Goal: Task Accomplishment & Management: Complete application form

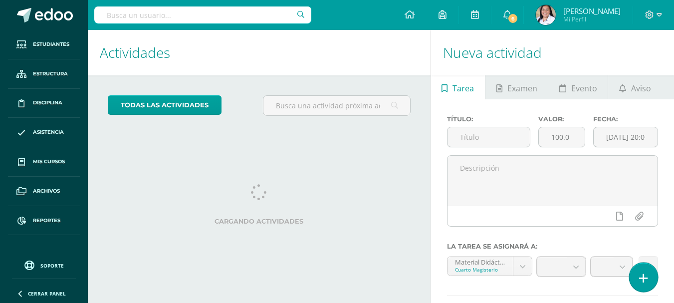
click at [643, 277] on icon at bounding box center [643, 277] width 9 height 11
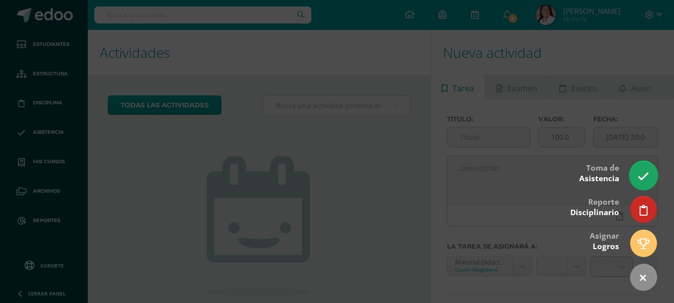
click at [653, 177] on link at bounding box center [643, 175] width 28 height 29
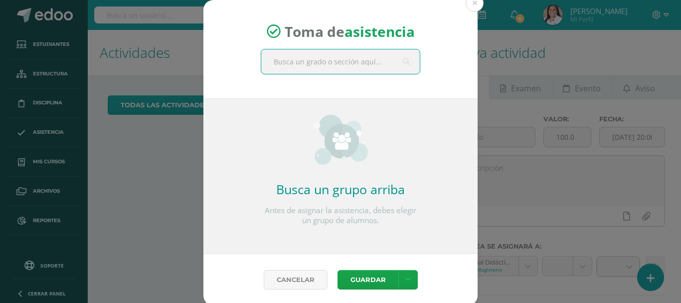
click at [365, 67] on input "text" at bounding box center [340, 61] width 159 height 24
type input "párvulos 1"
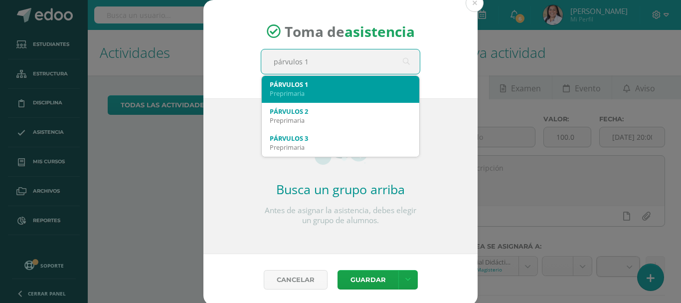
click at [315, 90] on div "Preprimaria" at bounding box center [341, 93] width 142 height 9
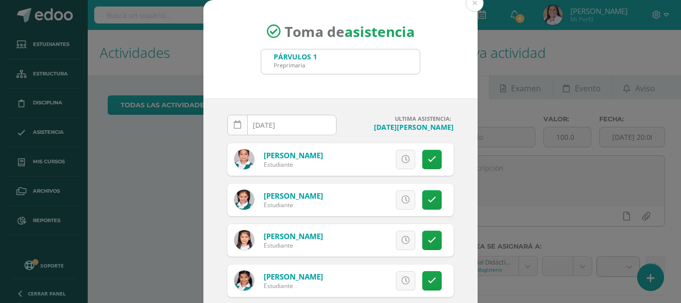
click at [234, 125] on icon at bounding box center [237, 125] width 7 height 8
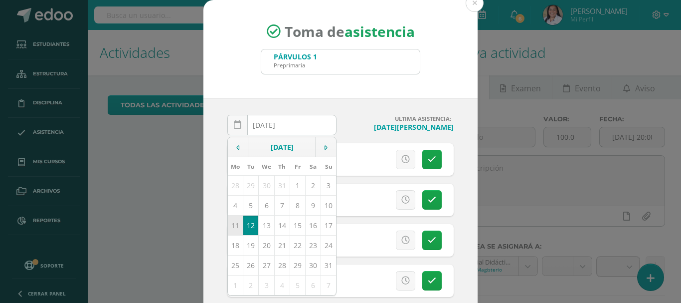
click at [234, 226] on td "11" at bounding box center [235, 225] width 15 height 20
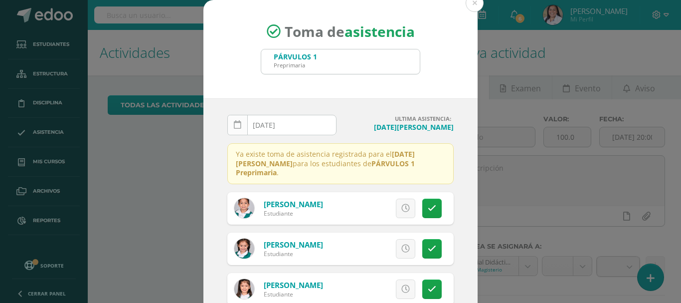
click at [234, 127] on icon at bounding box center [237, 125] width 7 height 8
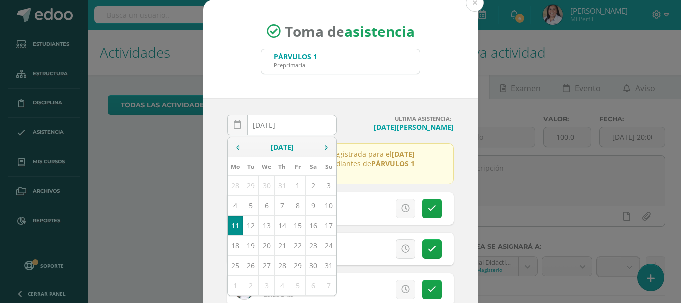
click at [249, 222] on td "12" at bounding box center [250, 225] width 15 height 20
type input "[DATE]"
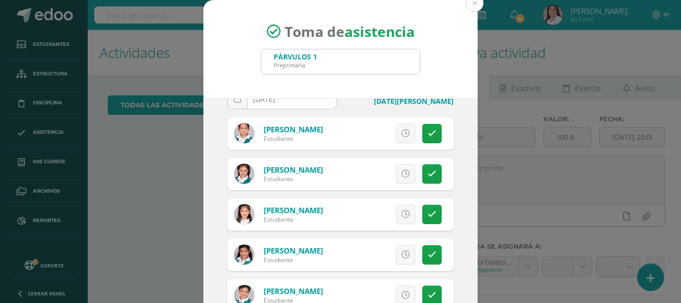
scroll to position [50, 0]
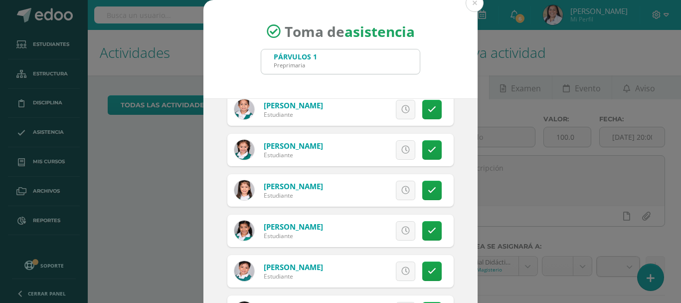
click at [396, 145] on link at bounding box center [405, 149] width 19 height 19
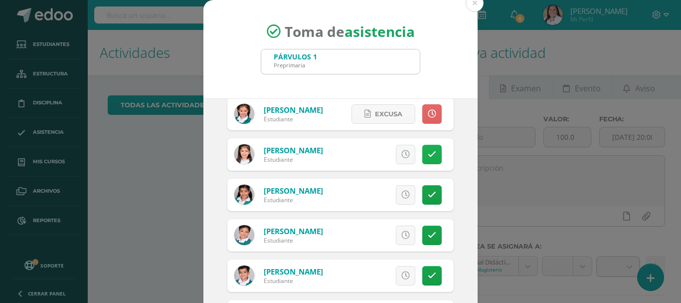
scroll to position [100, 0]
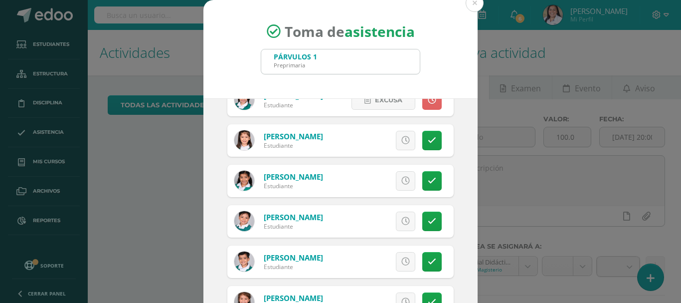
click at [396, 216] on link at bounding box center [405, 220] width 19 height 19
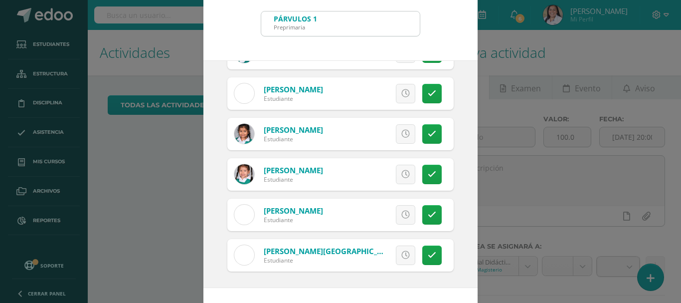
scroll to position [74, 0]
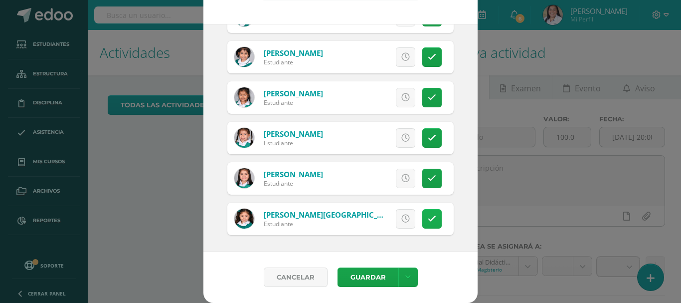
click at [428, 219] on icon at bounding box center [432, 218] width 8 height 8
click at [386, 223] on span "Excusa" at bounding box center [388, 218] width 27 height 18
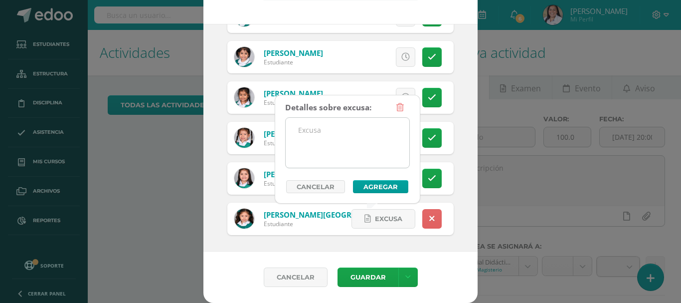
drag, startPoint x: 349, startPoint y: 146, endPoint x: 343, endPoint y: 136, distance: 11.6
click at [346, 140] on textarea at bounding box center [348, 143] width 124 height 50
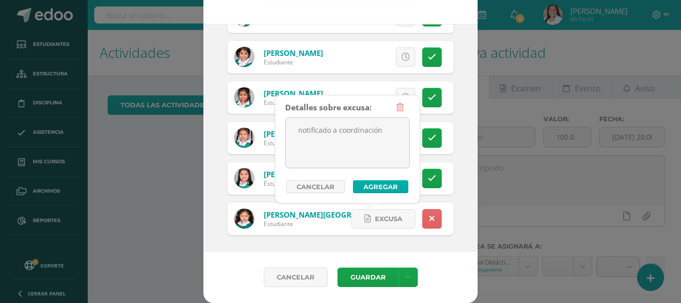
type textarea "notificado a coordinación"
click at [391, 187] on button "Agregar" at bounding box center [380, 186] width 55 height 13
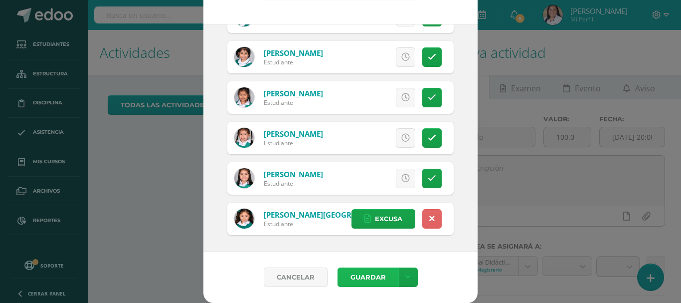
click at [370, 277] on button "Guardar" at bounding box center [368, 276] width 61 height 19
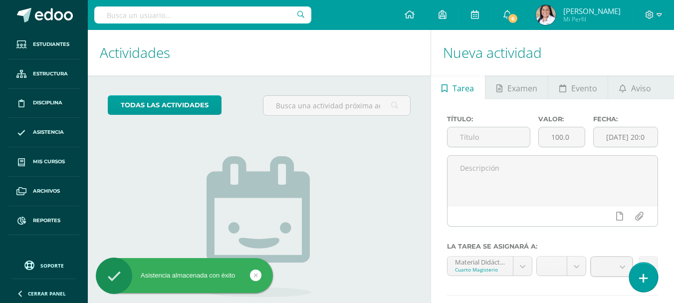
click at [647, 279] on link at bounding box center [643, 276] width 28 height 29
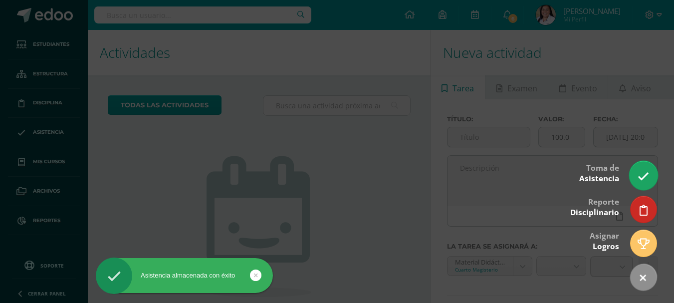
click at [649, 168] on link at bounding box center [643, 175] width 28 height 29
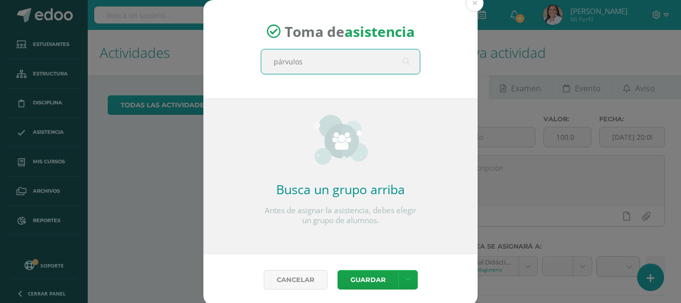
type input "párvulos 2"
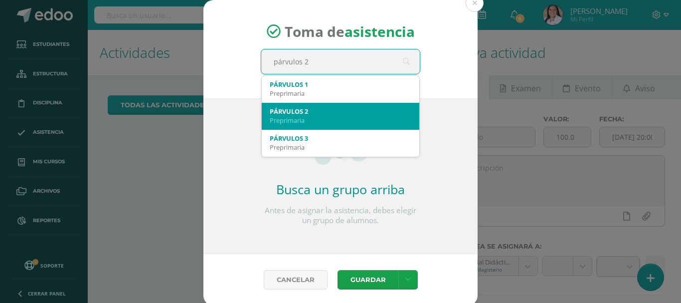
click at [346, 116] on div "Preprimaria" at bounding box center [341, 120] width 142 height 9
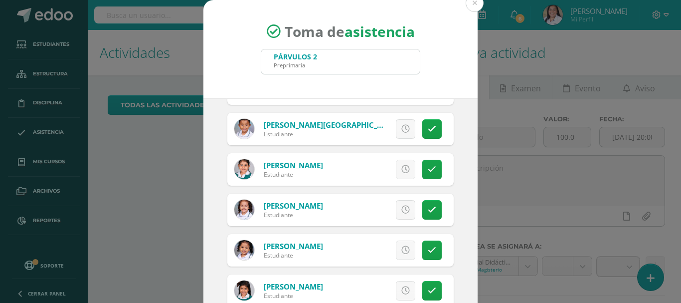
scroll to position [499, 0]
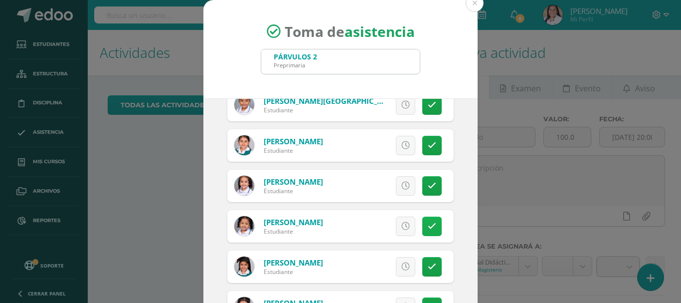
click at [429, 227] on link at bounding box center [431, 225] width 19 height 19
click at [382, 228] on span "Excusa" at bounding box center [388, 226] width 27 height 18
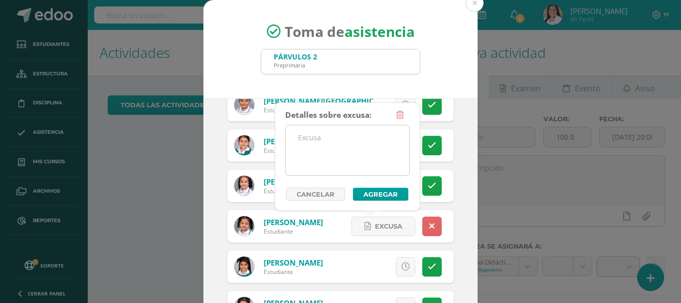
click at [366, 159] on textarea at bounding box center [348, 150] width 124 height 50
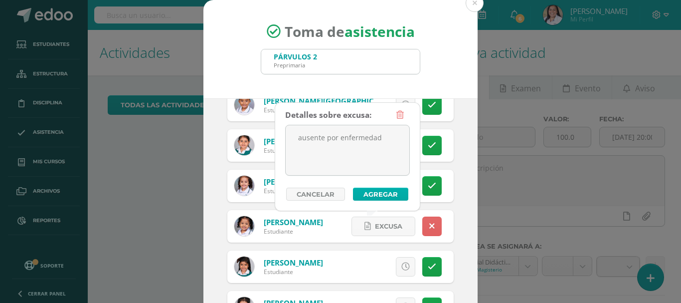
type textarea "ausente por enfermedad"
click at [393, 193] on button "Agregar" at bounding box center [380, 194] width 55 height 13
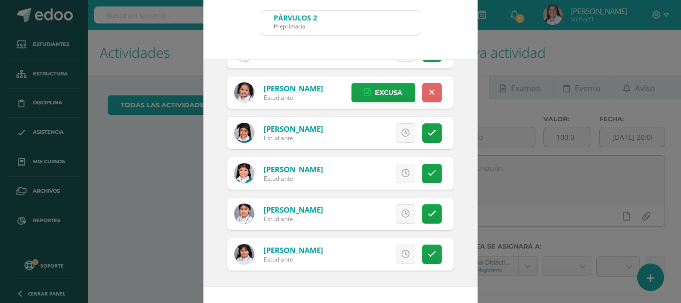
scroll to position [74, 0]
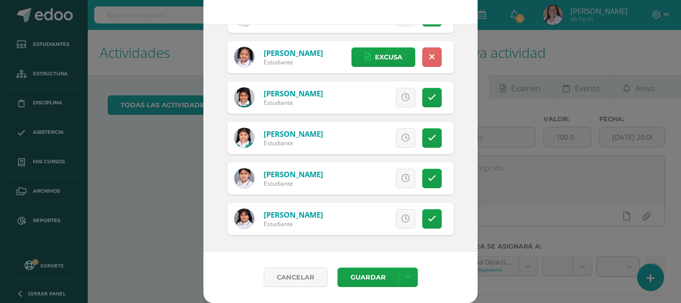
drag, startPoint x: 429, startPoint y: 178, endPoint x: 398, endPoint y: 180, distance: 31.0
click at [428, 178] on link at bounding box center [431, 178] width 19 height 19
click at [388, 180] on span "Excusa" at bounding box center [388, 178] width 27 height 18
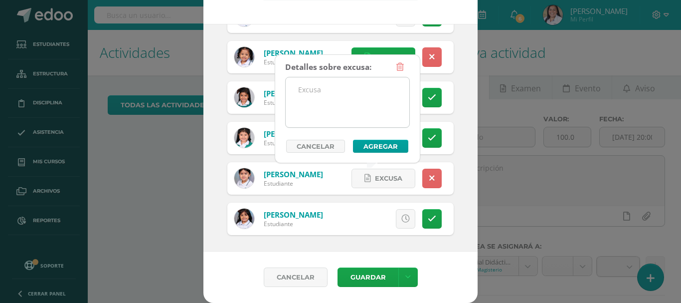
click at [345, 107] on textarea at bounding box center [348, 102] width 124 height 50
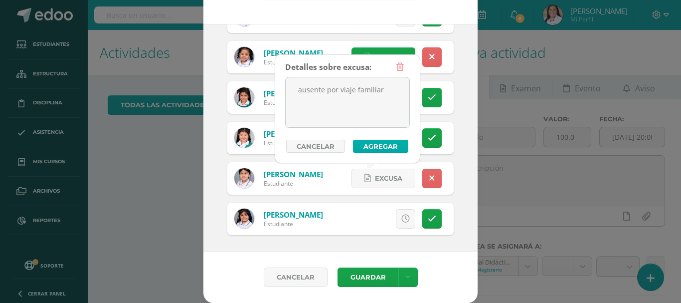
type textarea "ausente por viaje familiar"
drag, startPoint x: 385, startPoint y: 143, endPoint x: 379, endPoint y: 143, distance: 6.0
click at [382, 143] on button "Agregar" at bounding box center [380, 146] width 55 height 13
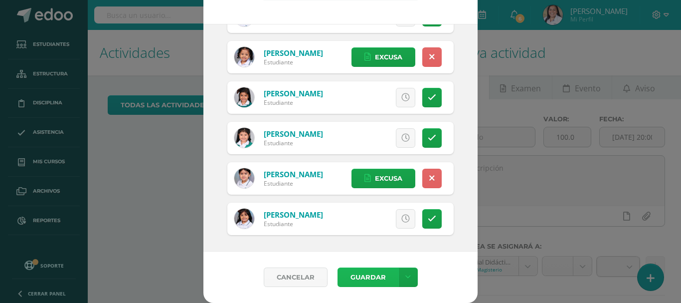
click at [365, 279] on button "Guardar" at bounding box center [368, 276] width 61 height 19
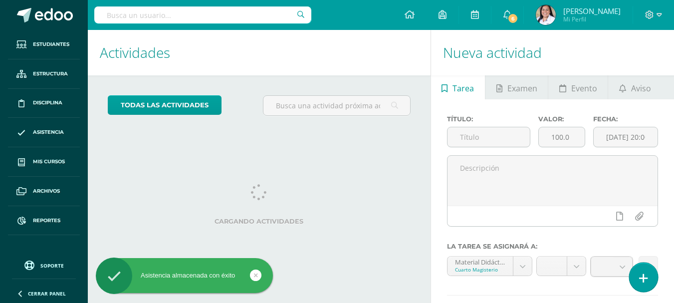
drag, startPoint x: 652, startPoint y: 272, endPoint x: 638, endPoint y: 226, distance: 47.8
click at [652, 271] on link at bounding box center [643, 277] width 26 height 26
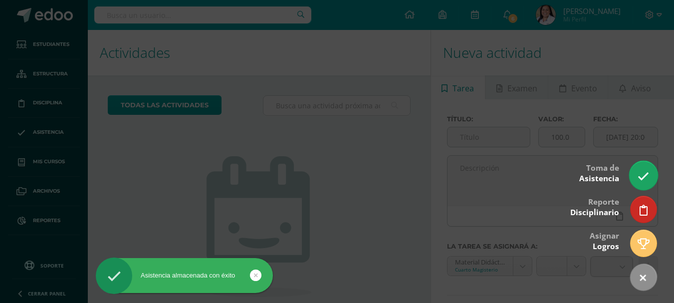
click at [645, 167] on link at bounding box center [643, 175] width 28 height 29
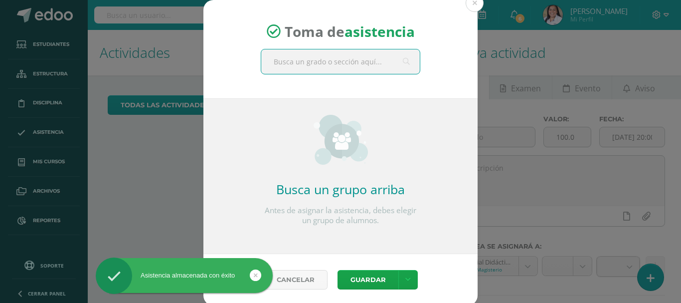
click at [336, 65] on input "text" at bounding box center [340, 61] width 159 height 24
type input "a"
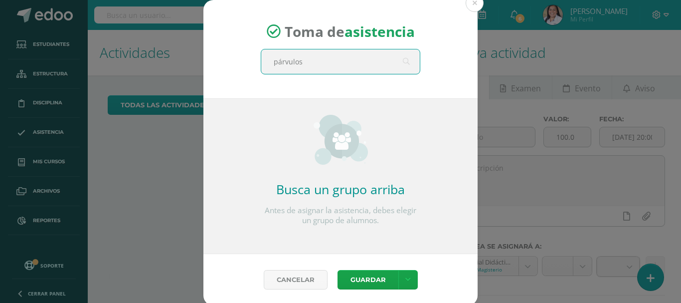
type input "párvulos 3"
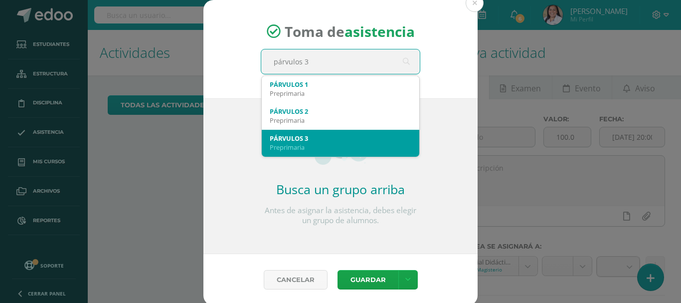
click at [345, 143] on div "Preprimaria" at bounding box center [341, 147] width 142 height 9
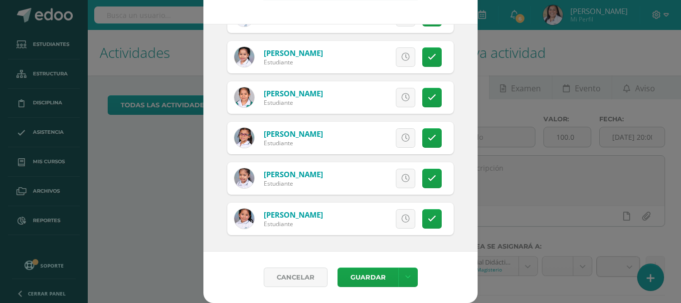
scroll to position [575, 0]
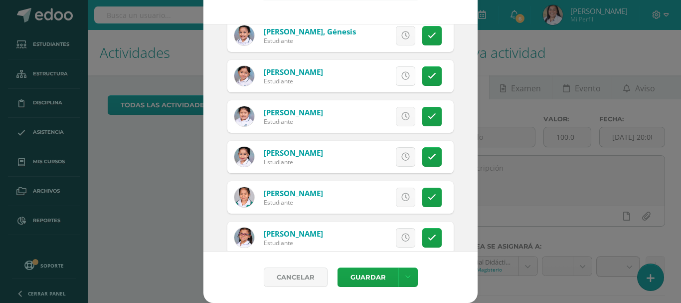
click at [396, 71] on link at bounding box center [405, 75] width 19 height 19
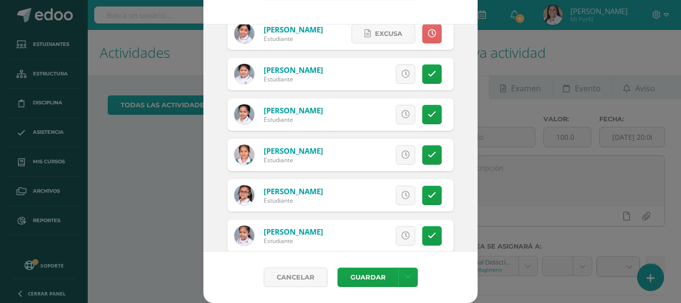
scroll to position [674, 0]
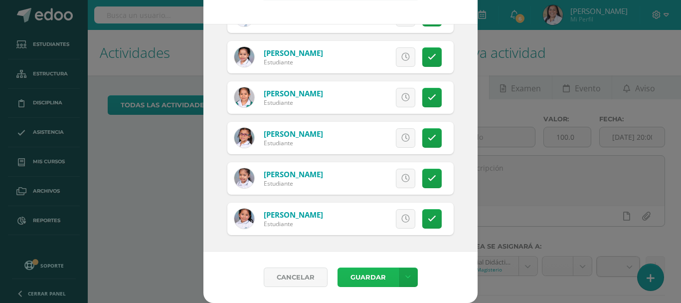
click at [359, 274] on button "Guardar" at bounding box center [368, 276] width 61 height 19
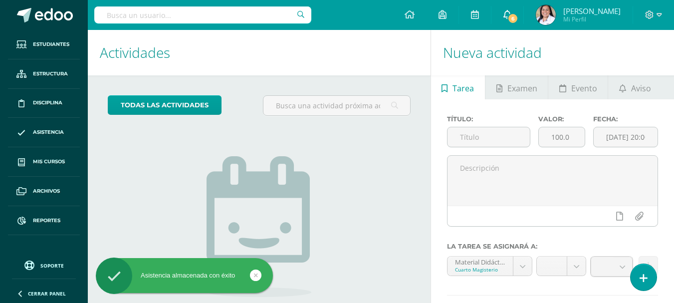
click at [518, 15] on span "6" at bounding box center [512, 18] width 11 height 11
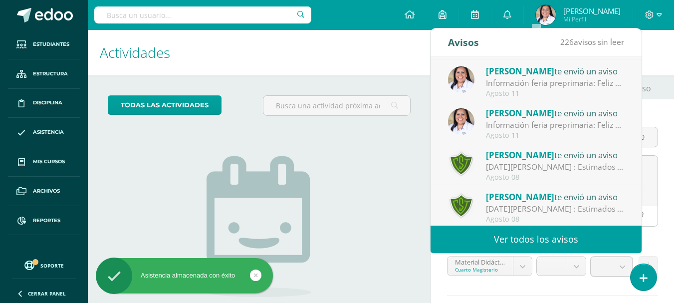
scroll to position [166, 0]
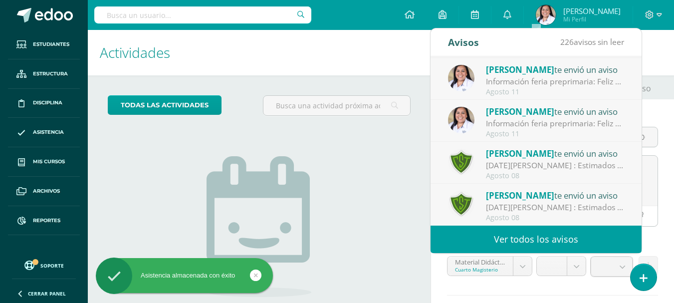
click at [582, 158] on div "Ingrid Ramos te envió un aviso" at bounding box center [555, 153] width 139 height 13
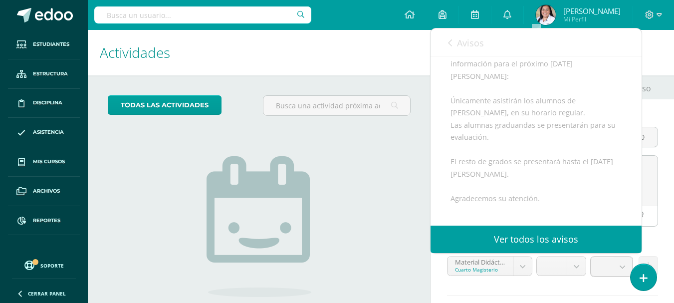
scroll to position [150, 0]
